Goal: Check status: Check status

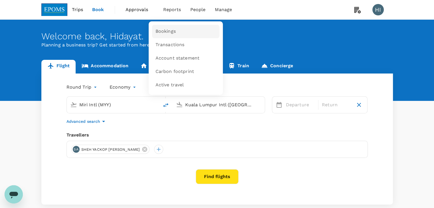
click at [168, 30] on span "Bookings" at bounding box center [165, 31] width 20 height 7
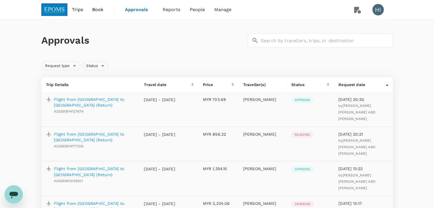
click at [160, 100] on p "[DATE] - [DATE]" at bounding box center [159, 100] width 31 height 6
click at [111, 100] on p "Flight from Kota Kinabalu to Miri (Return)" at bounding box center [94, 102] width 81 height 11
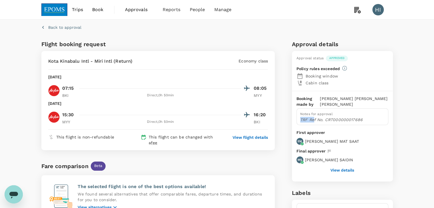
drag, startPoint x: 300, startPoint y: 119, endPoint x: 313, endPoint y: 120, distance: 12.9
click at [313, 120] on p "TRF Ref No. CRT000000017686" at bounding box center [342, 120] width 84 height 6
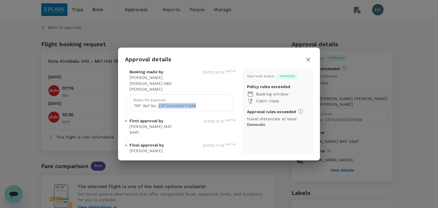
drag, startPoint x: 157, startPoint y: 105, endPoint x: 203, endPoint y: 107, distance: 45.4
click at [203, 107] on p "TRF Ref No. CRT000000017686" at bounding box center [181, 106] width 96 height 6
copy p "CRT000000017686"
click at [307, 62] on icon "button" at bounding box center [308, 59] width 7 height 7
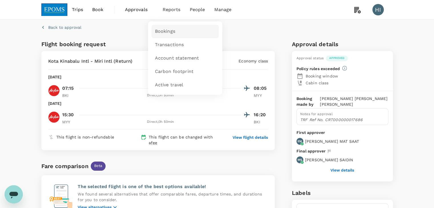
drag, startPoint x: 162, startPoint y: 31, endPoint x: 159, endPoint y: 30, distance: 3.3
click at [162, 31] on span "Bookings" at bounding box center [165, 31] width 20 height 7
